Goal: Information Seeking & Learning: Learn about a topic

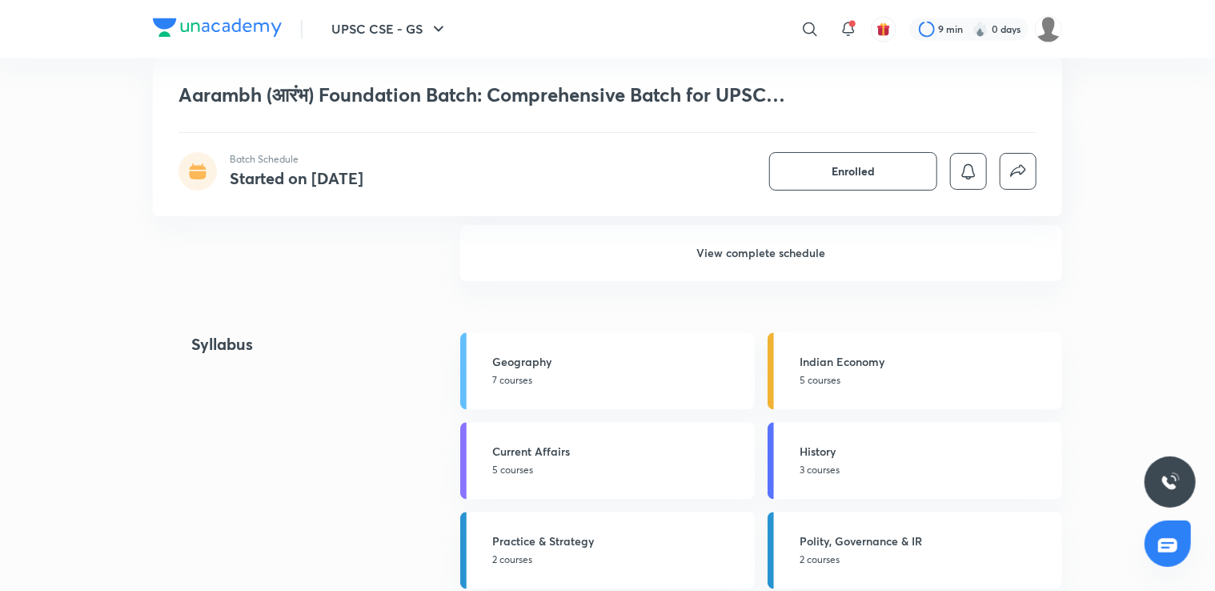
scroll to position [1754, 0]
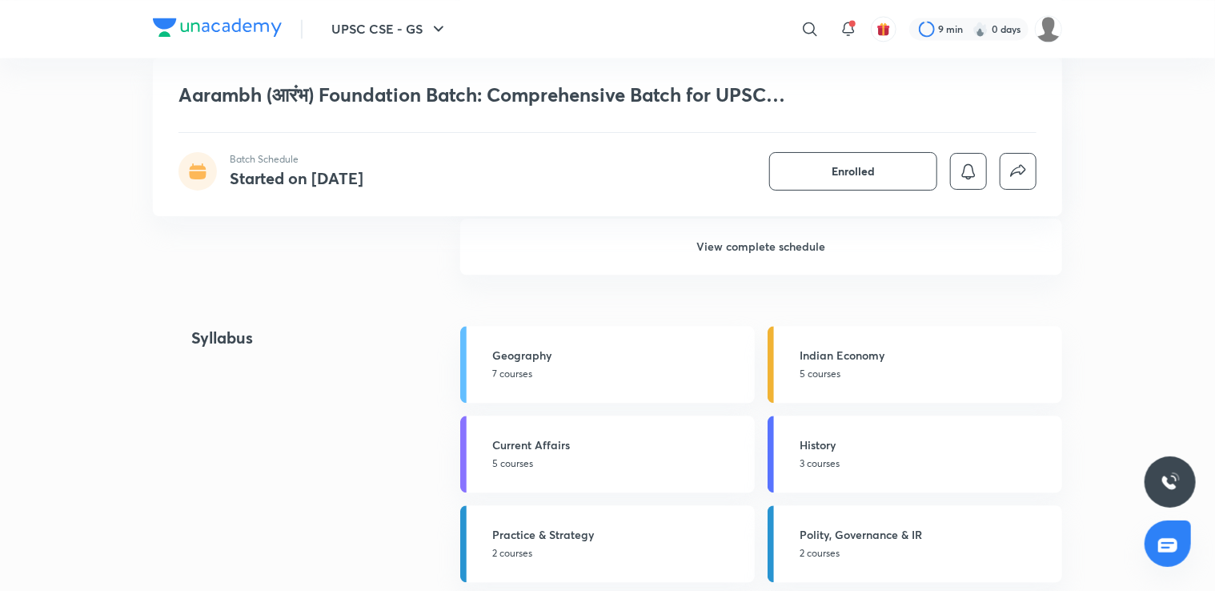
click at [1026, 242] on h6 "View complete schedule" at bounding box center [761, 246] width 602 height 56
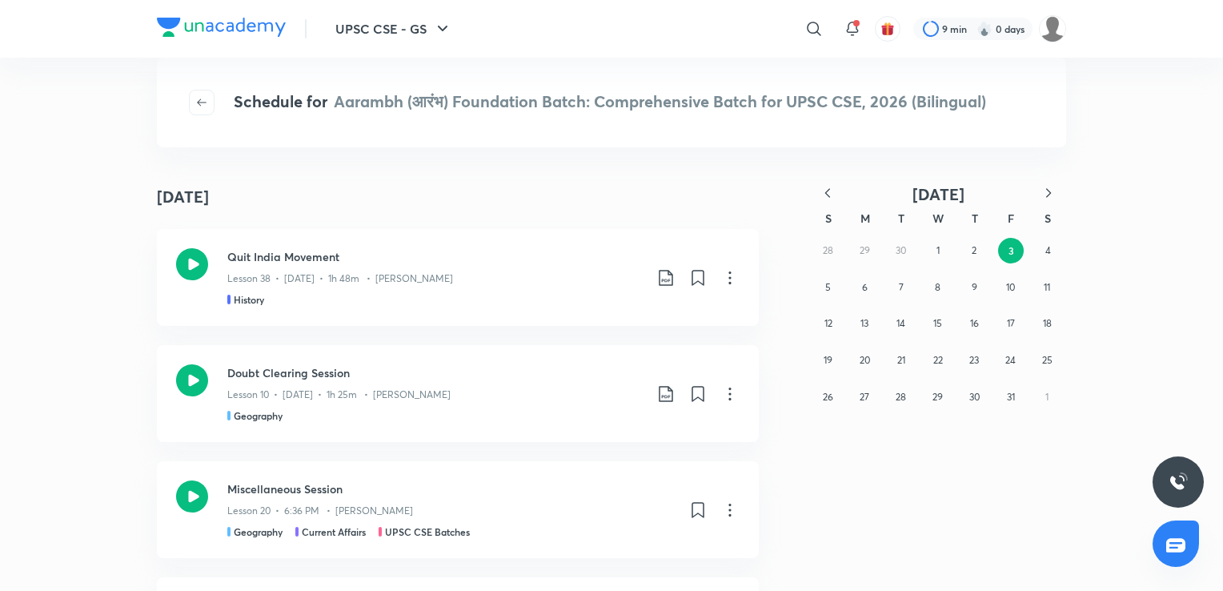
click at [824, 189] on icon "button" at bounding box center [827, 193] width 16 height 16
click at [1050, 190] on icon "button" at bounding box center [1048, 193] width 16 height 16
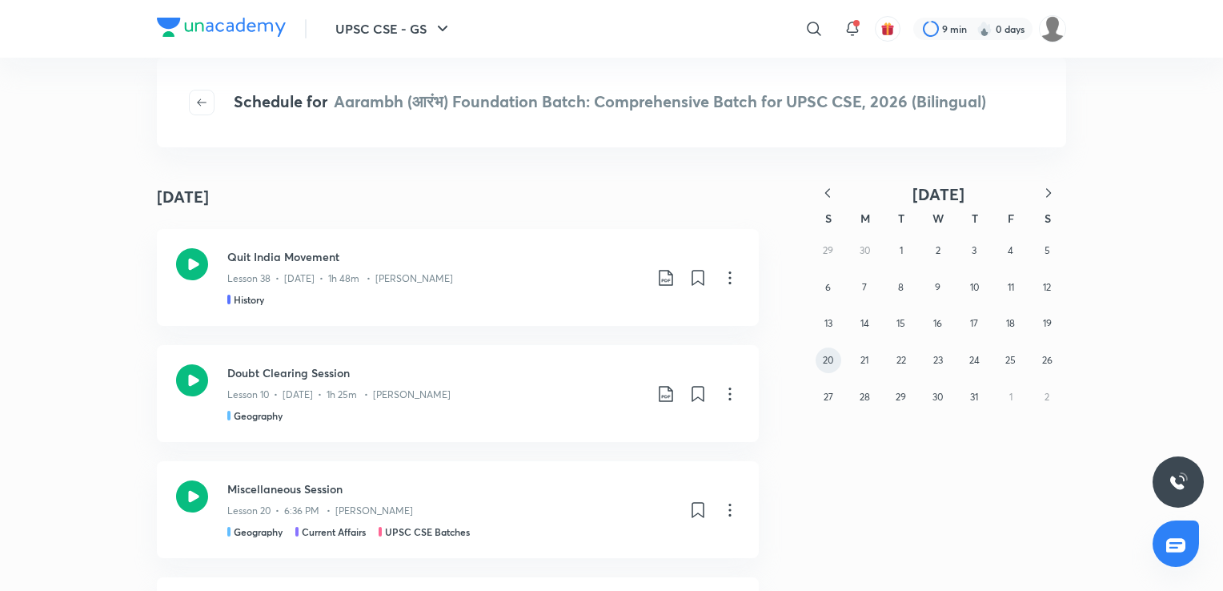
click at [829, 367] on button "20" at bounding box center [828, 360] width 26 height 26
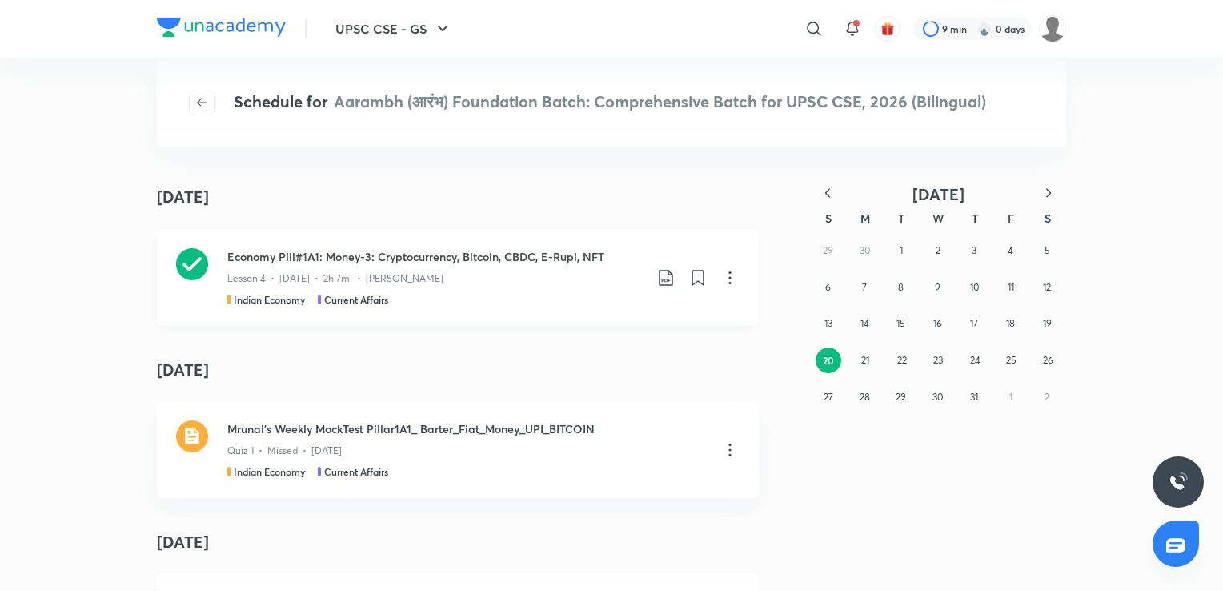
click at [561, 287] on div "Economy Pill#1A1: Money-3: Cryptocurrency, Bitcoin, CBDC, E-[PERSON_NAME], NFT …" at bounding box center [435, 277] width 416 height 58
